Goal: Find specific page/section: Find specific page/section

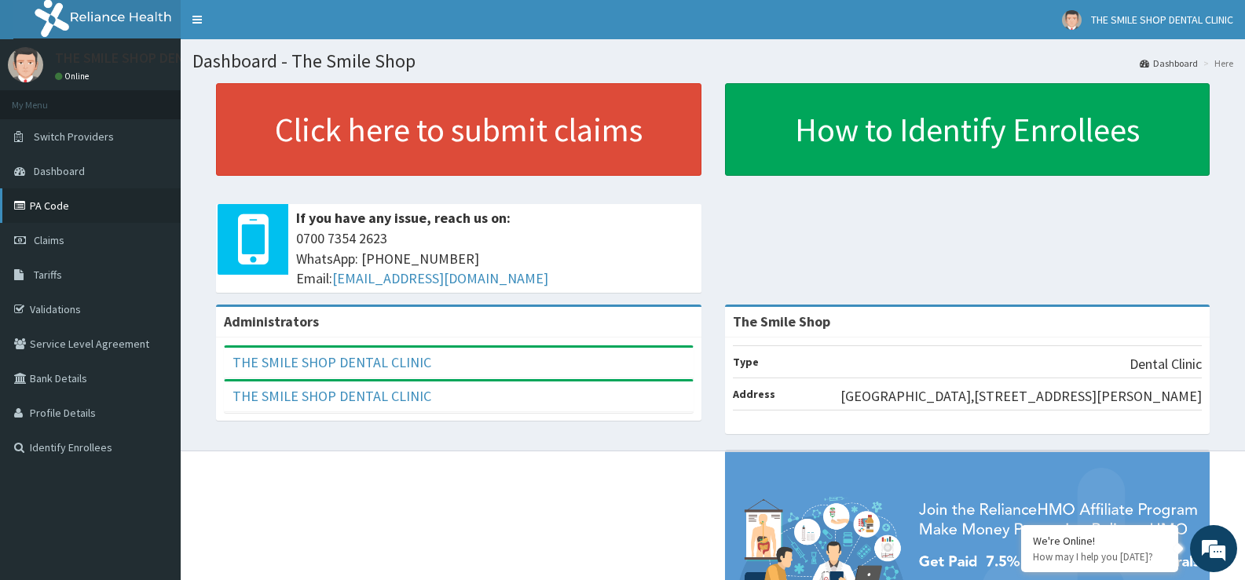
click at [64, 205] on link "PA Code" at bounding box center [90, 205] width 181 height 35
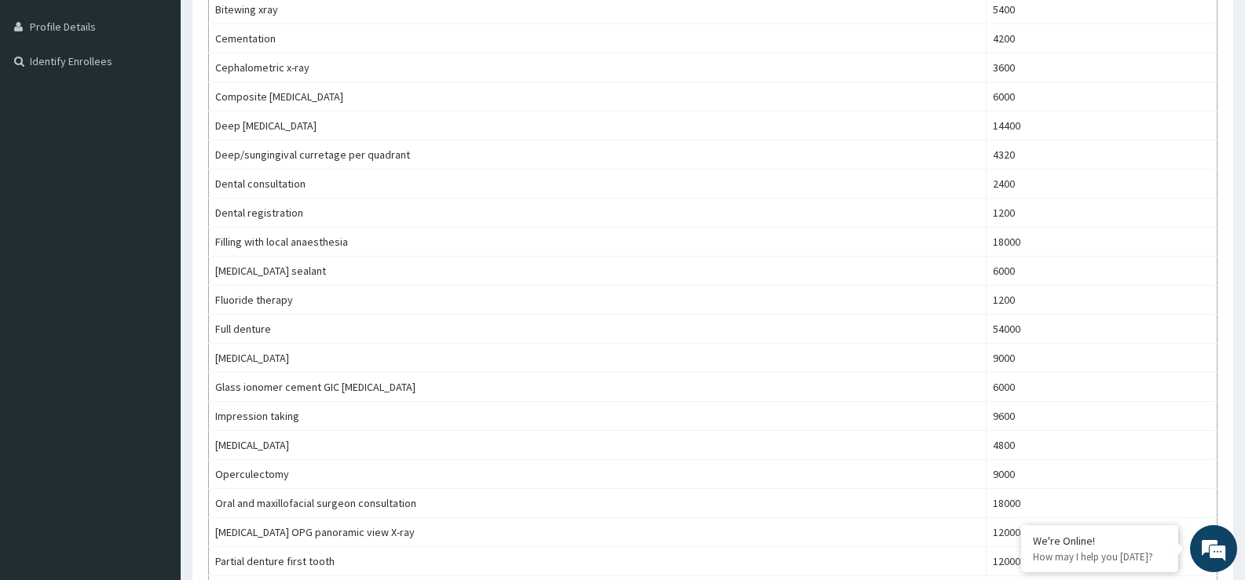
scroll to position [384, 0]
click at [1237, 232] on div "Tariffs Provider - The Smile Shop Dental Drugs Gym Imaging Immunizations Labora…" at bounding box center [713, 458] width 1064 height 1519
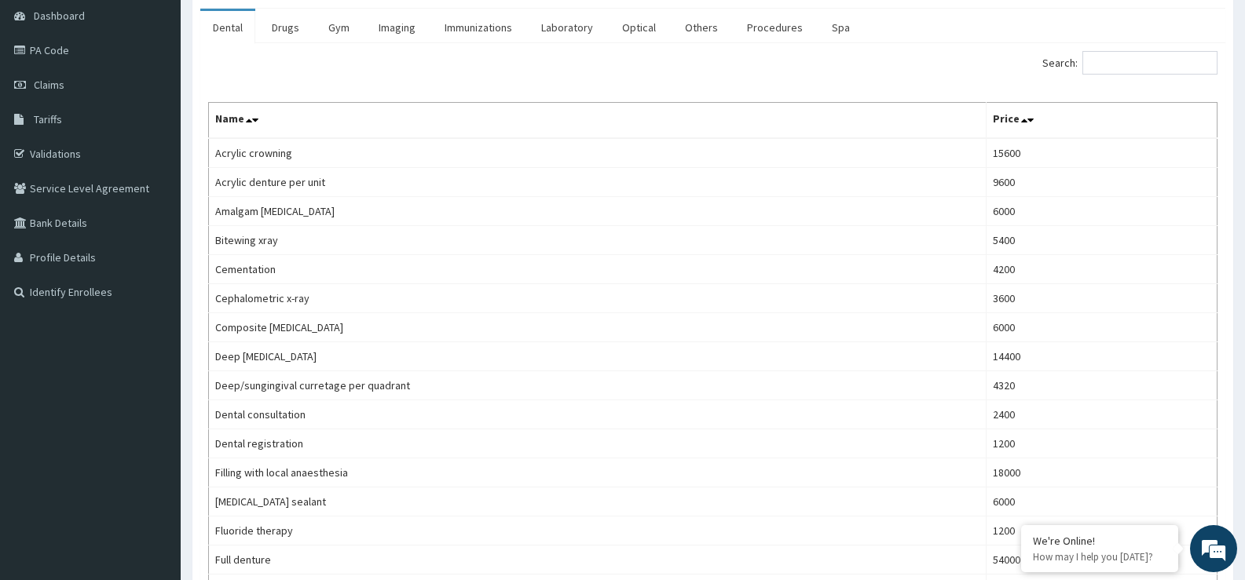
scroll to position [90, 0]
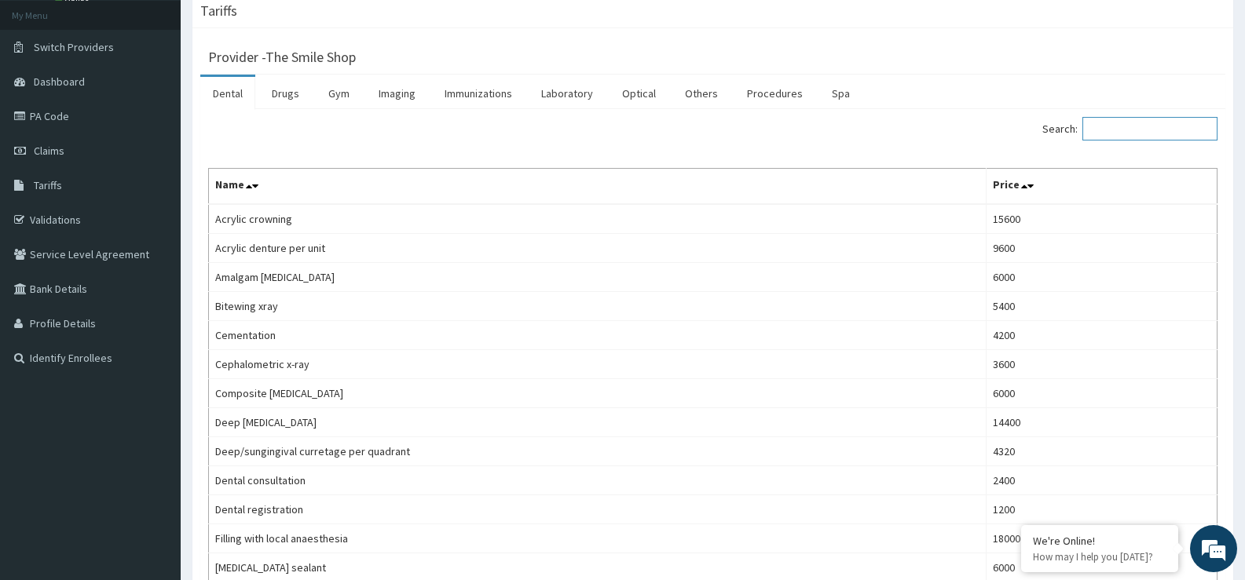
click at [1158, 136] on input "Search:" at bounding box center [1149, 129] width 135 height 24
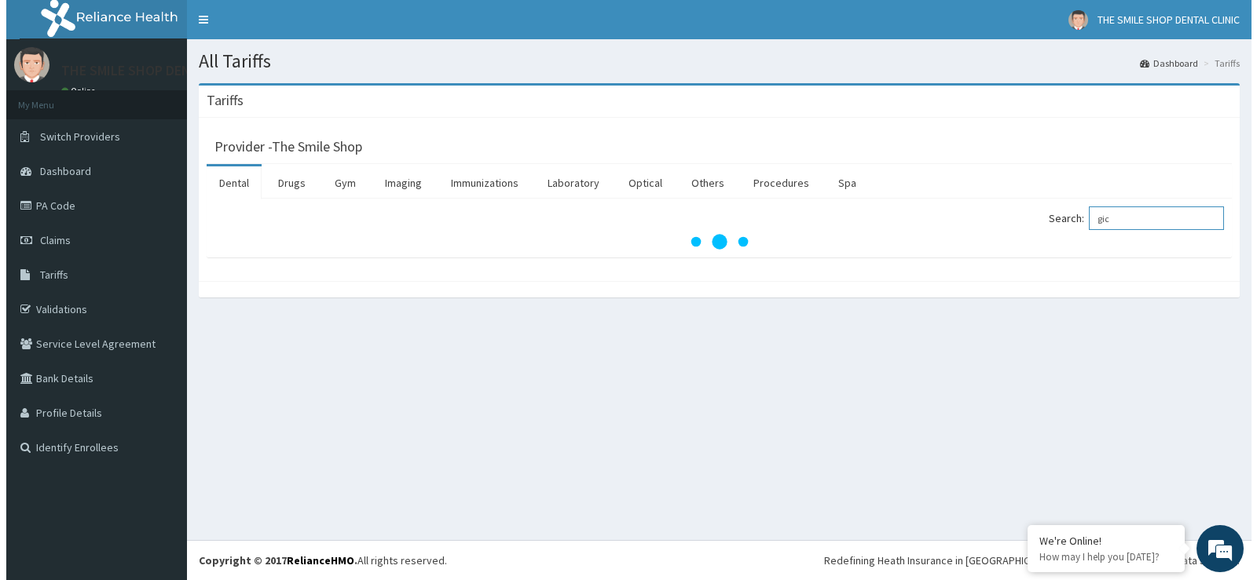
scroll to position [0, 0]
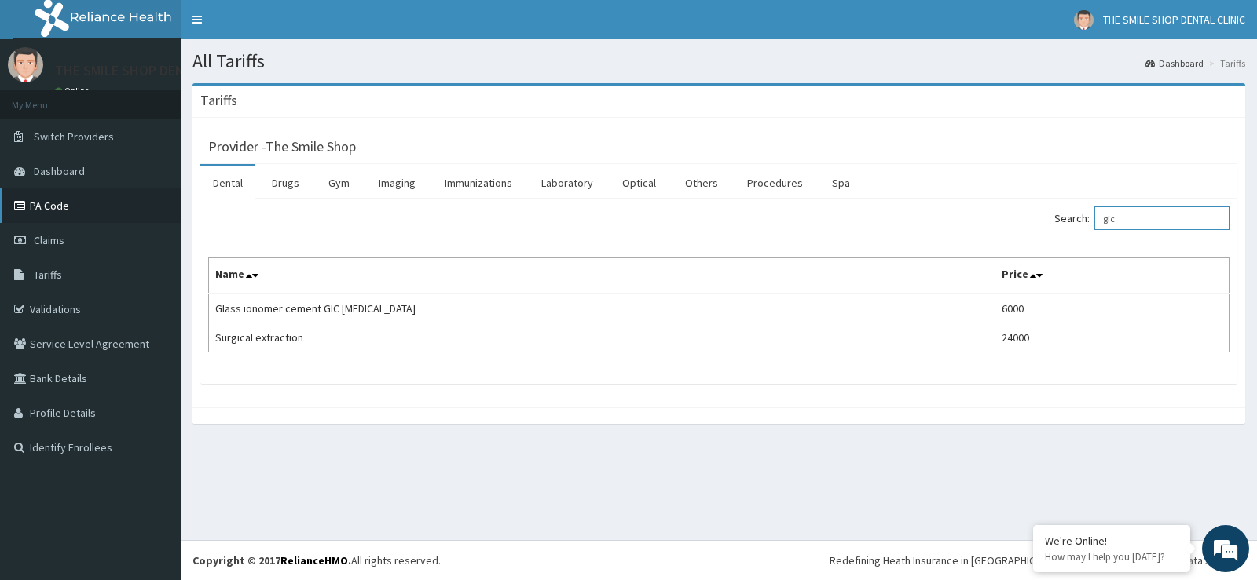
type input "gic"
click at [57, 202] on link "PA Code" at bounding box center [90, 205] width 181 height 35
